Goal: Transaction & Acquisition: Purchase product/service

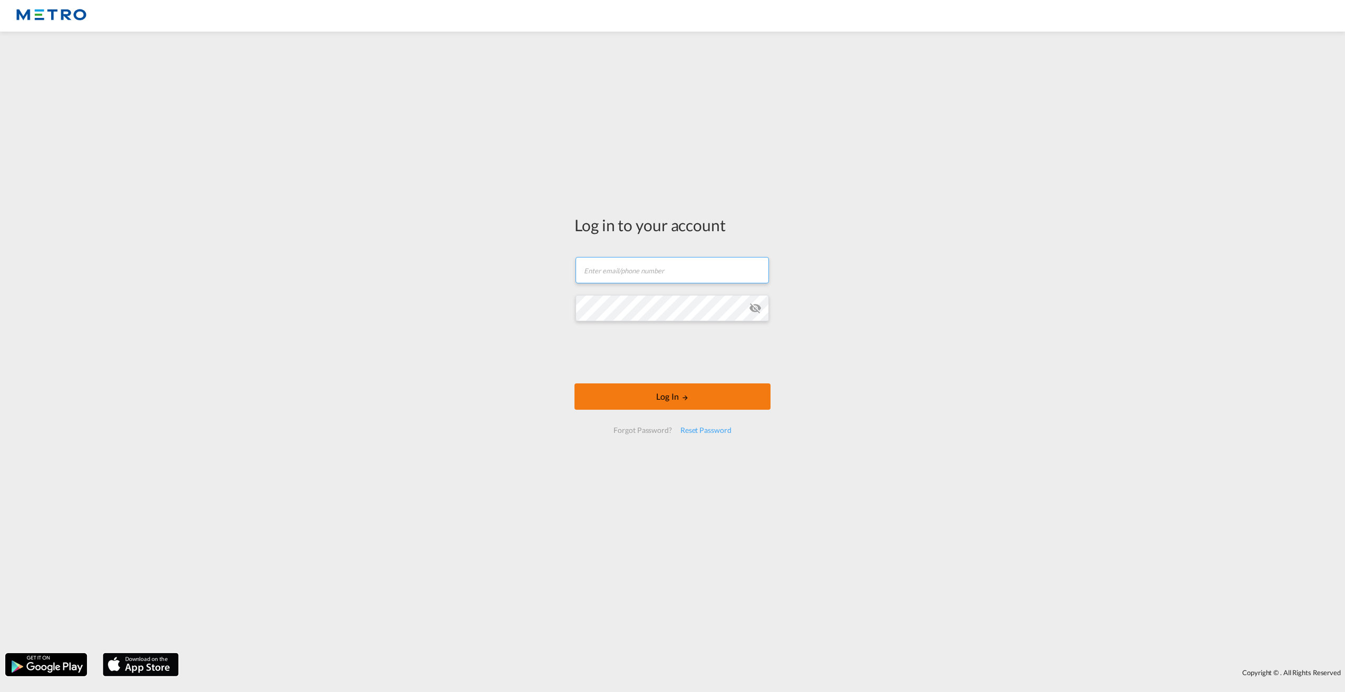
type input "[PERSON_NAME][EMAIL_ADDRESS][PERSON_NAME][DOMAIN_NAME]"
click at [669, 397] on button "Log In" at bounding box center [672, 397] width 196 height 26
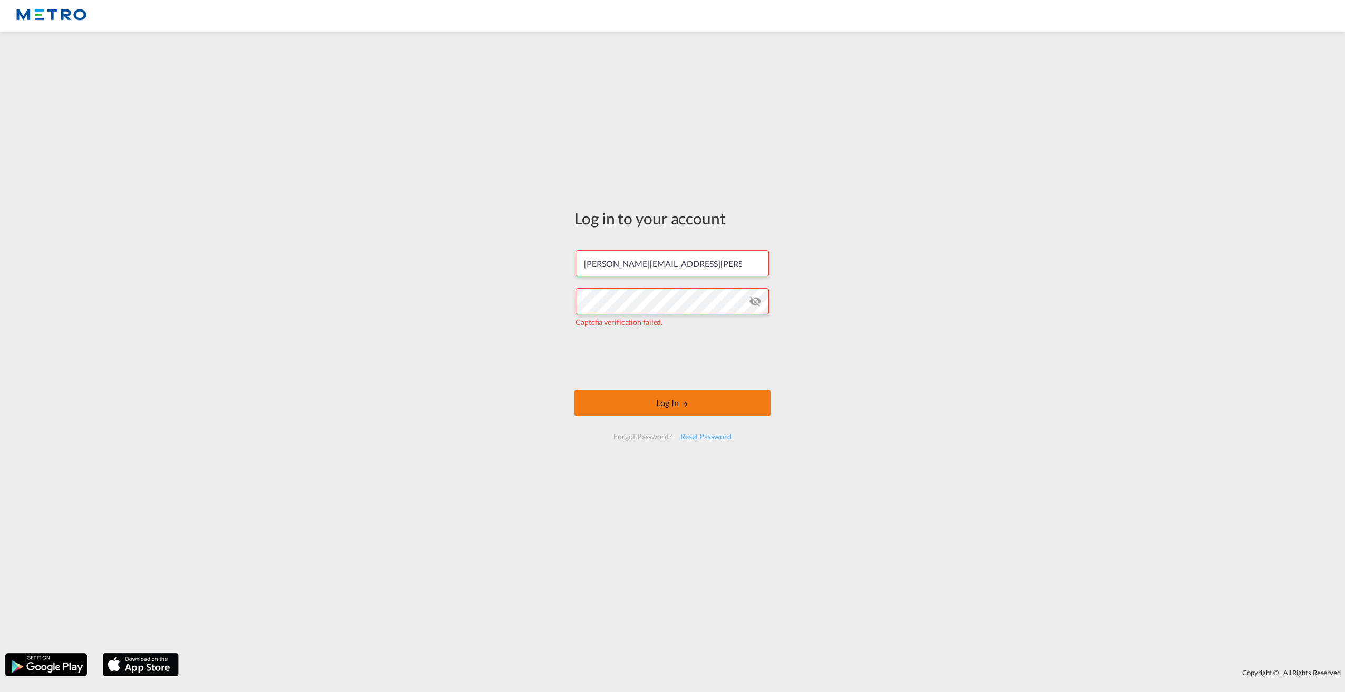
click at [640, 404] on button "Log In" at bounding box center [672, 403] width 196 height 26
click at [589, 353] on form "[PERSON_NAME][EMAIL_ADDRESS][PERSON_NAME][DOMAIN_NAME] Captcha verification fai…" at bounding box center [672, 345] width 196 height 210
click at [664, 401] on button "Log In" at bounding box center [672, 403] width 196 height 26
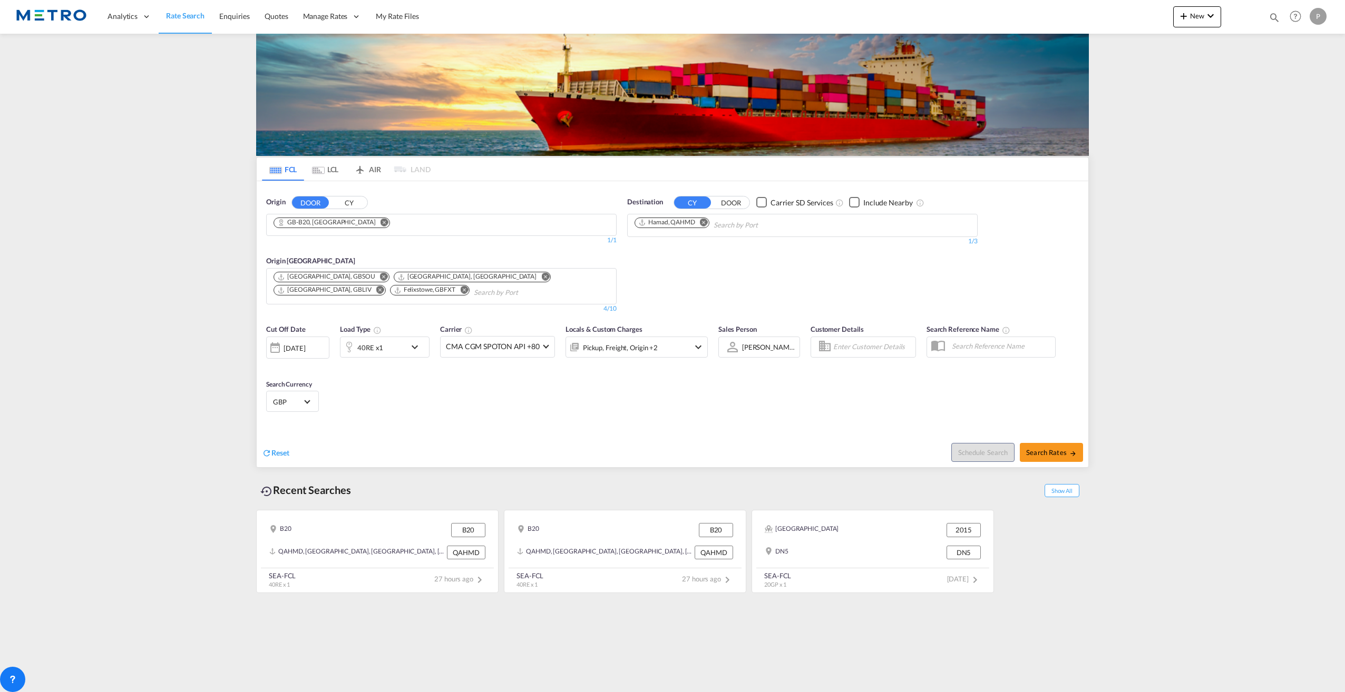
click at [703, 222] on md-icon "Remove" at bounding box center [704, 222] width 8 height 8
click at [721, 224] on input "Chips input." at bounding box center [684, 225] width 100 height 17
type input "ade"
click at [689, 246] on div "Ade laide [GEOGRAPHIC_DATA] AUADL" at bounding box center [715, 249] width 200 height 32
click at [408, 345] on md-icon "icon-chevron-down" at bounding box center [417, 347] width 18 height 13
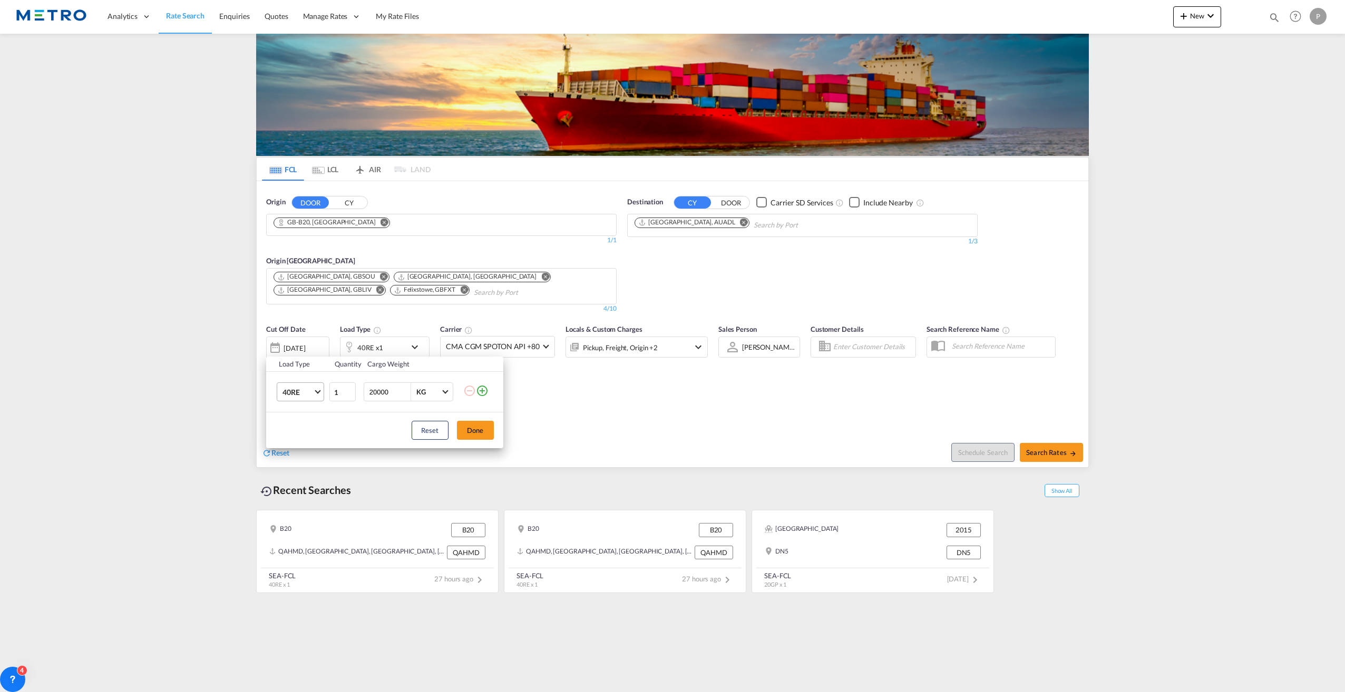
click at [318, 395] on md-select-value "40RE" at bounding box center [302, 392] width 42 height 18
click at [310, 344] on md-option "20GP" at bounding box center [309, 337] width 72 height 25
click at [477, 429] on button "Done" at bounding box center [475, 430] width 37 height 19
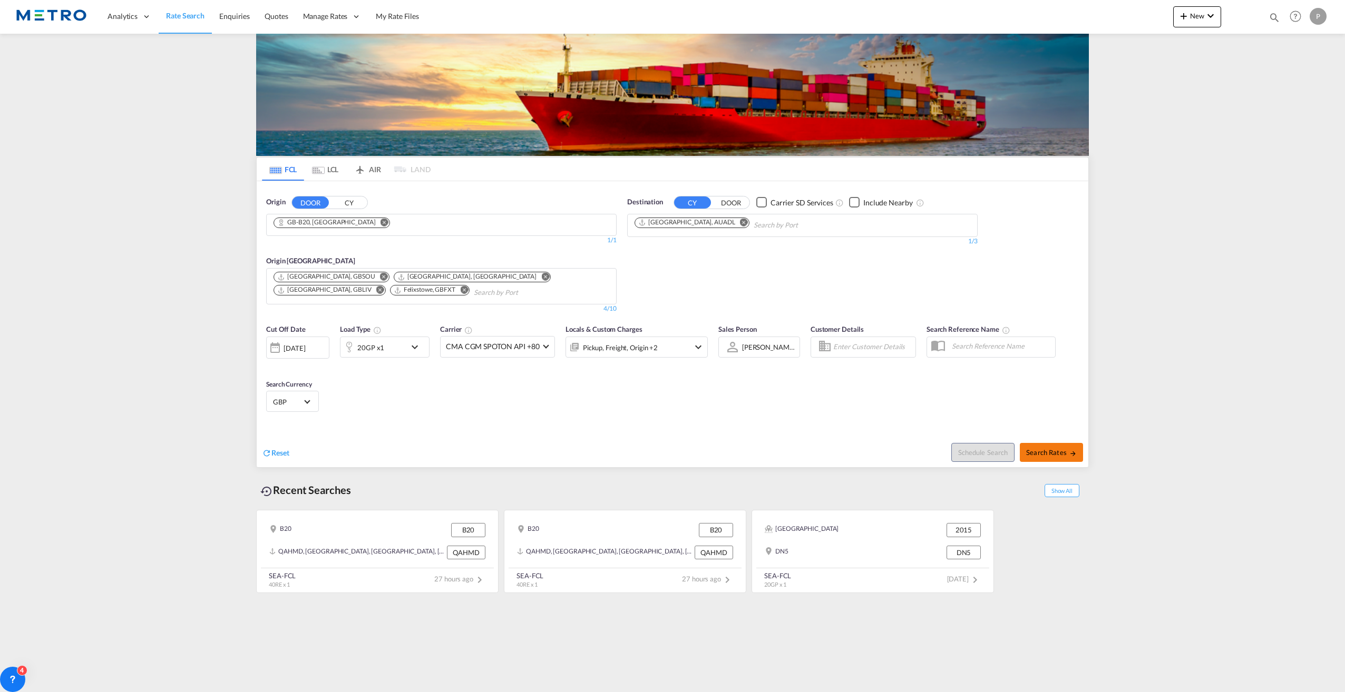
click at [1050, 452] on span "Search Rates" at bounding box center [1051, 452] width 51 height 8
type input "B20 to AUADL / [DATE]"
